Goal: Information Seeking & Learning: Find specific fact

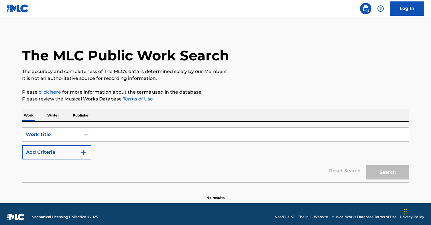
click at [84, 115] on p "Publisher" at bounding box center [81, 115] width 21 height 12
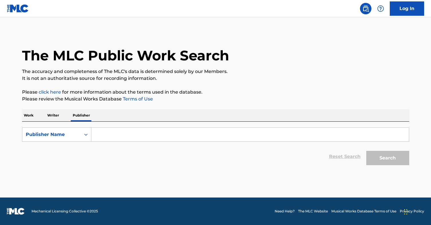
click at [115, 130] on input "Search Form" at bounding box center [249, 135] width 317 height 14
paste input "Yashraj Films"
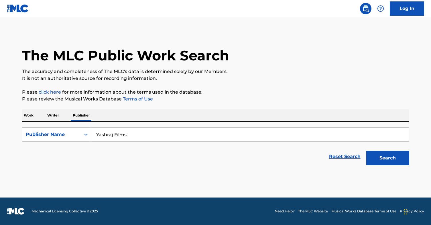
click at [366, 151] on button "Search" at bounding box center [387, 158] width 43 height 14
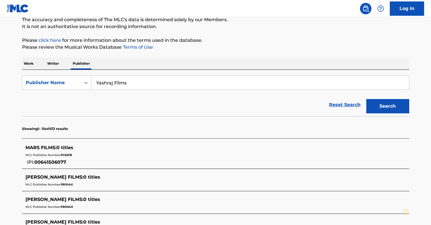
scroll to position [70, 0]
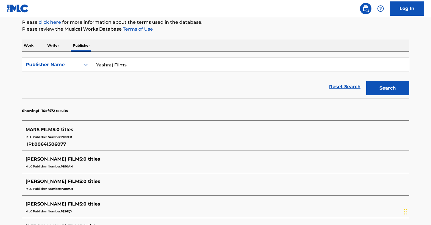
click at [116, 68] on input "Yashraj Films" at bounding box center [249, 65] width 317 height 14
click at [366, 81] on button "Search" at bounding box center [387, 88] width 43 height 14
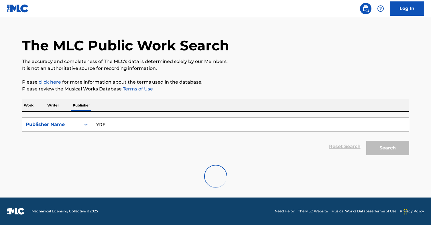
scroll to position [0, 0]
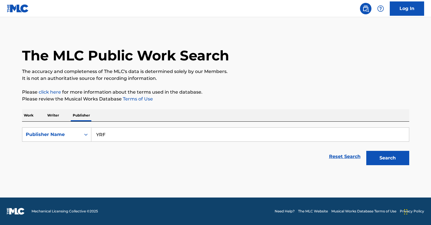
click at [383, 153] on button "Search" at bounding box center [387, 158] width 43 height 14
click at [247, 140] on input "YRF" at bounding box center [249, 135] width 317 height 14
type input "[PERSON_NAME] music"
click at [366, 151] on button "Search" at bounding box center [387, 158] width 43 height 14
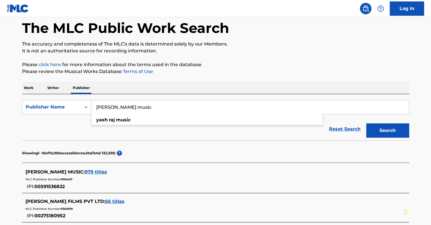
scroll to position [30, 0]
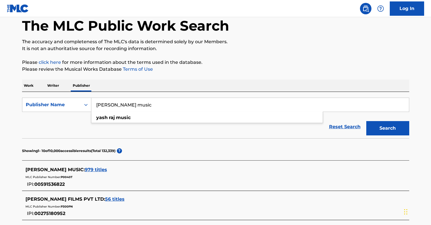
click at [86, 168] on span "979 titles" at bounding box center [96, 169] width 22 height 5
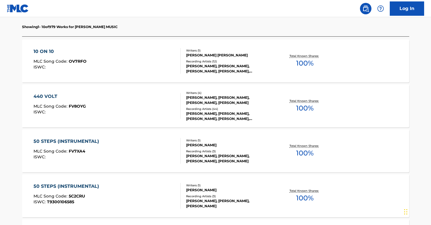
scroll to position [168, 0]
click at [82, 110] on div "ISWC :" at bounding box center [59, 112] width 52 height 4
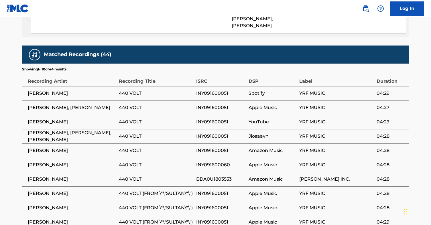
scroll to position [445, 0]
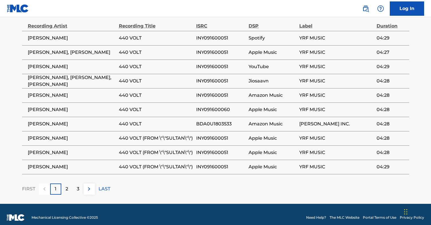
click at [66, 185] on p "2" at bounding box center [67, 188] width 3 height 7
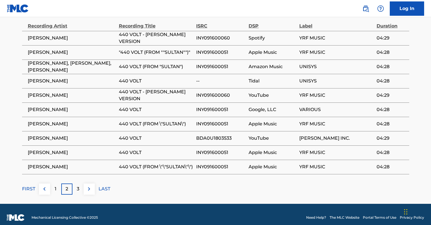
click at [74, 185] on div "3" at bounding box center [77, 188] width 11 height 11
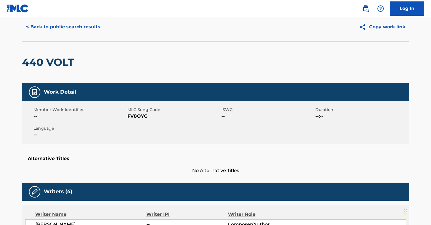
scroll to position [0, 0]
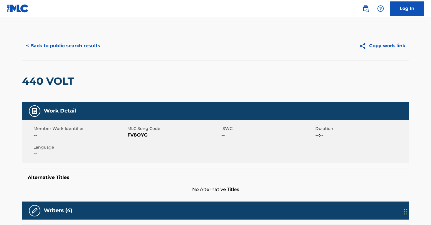
click at [56, 40] on button "< Back to public search results" at bounding box center [63, 46] width 82 height 14
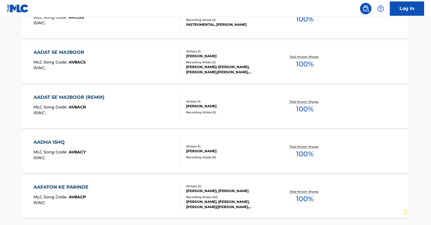
scroll to position [499, 0]
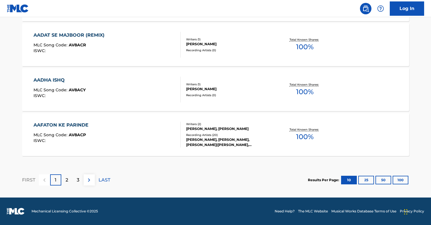
click at [130, 93] on div "AADHA ISHQ MLC Song Code : AV8ACY ISWC :" at bounding box center [106, 90] width 147 height 26
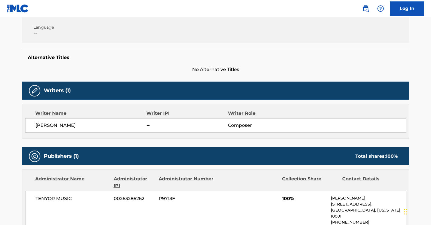
scroll to position [170, 0]
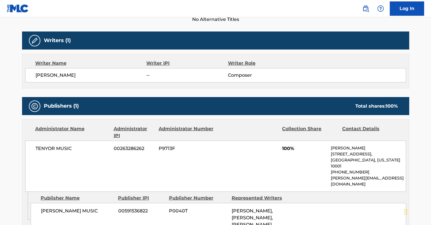
click at [60, 146] on span "TENYOR MUSIC" at bounding box center [72, 148] width 74 height 7
click at [346, 175] on p "[PERSON_NAME][EMAIL_ADDRESS][DOMAIN_NAME]" at bounding box center [368, 181] width 75 height 12
drag, startPoint x: 332, startPoint y: 148, endPoint x: 363, endPoint y: 149, distance: 30.6
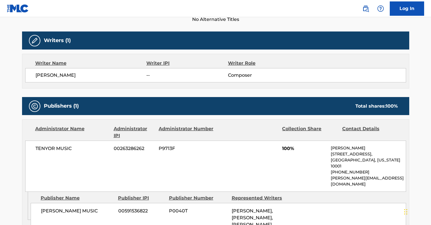
click at [363, 149] on p "[PERSON_NAME]" at bounding box center [368, 148] width 75 height 6
